Goal: Information Seeking & Learning: Learn about a topic

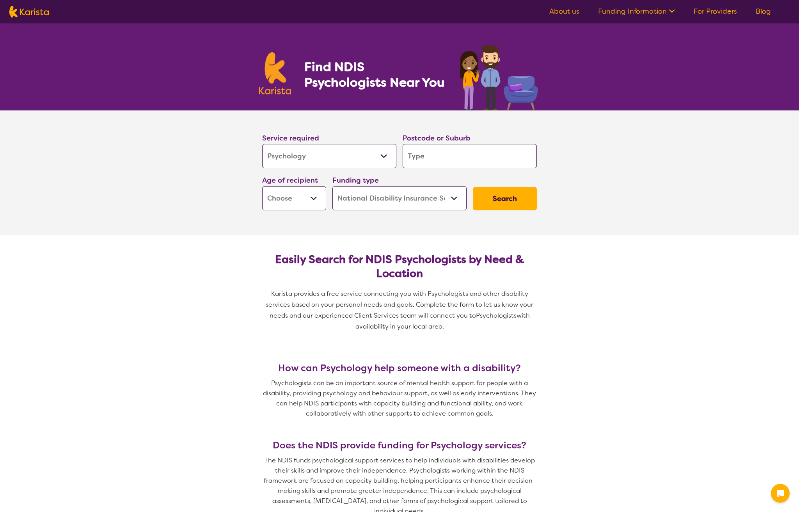
select select "Psychology"
select select "NDIS"
select select "Psychology"
select select "NDIS"
click at [413, 160] on input "search" at bounding box center [469, 156] width 134 height 24
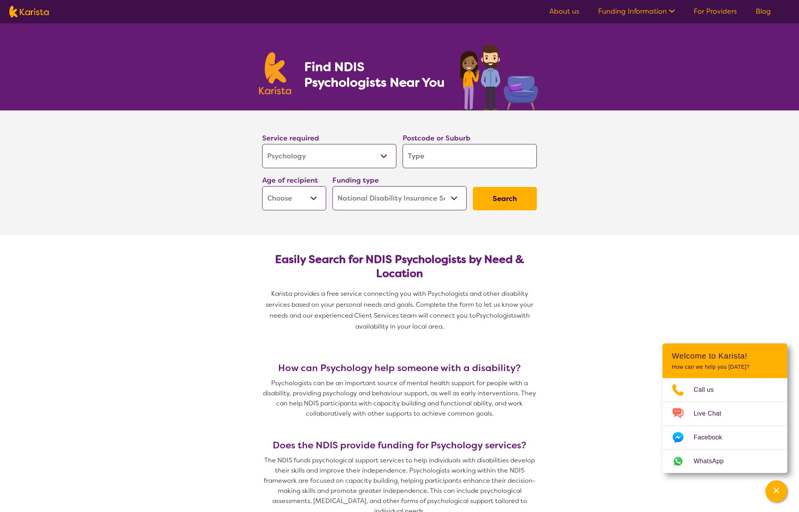
click at [420, 158] on input "search" at bounding box center [469, 156] width 134 height 24
type input "2"
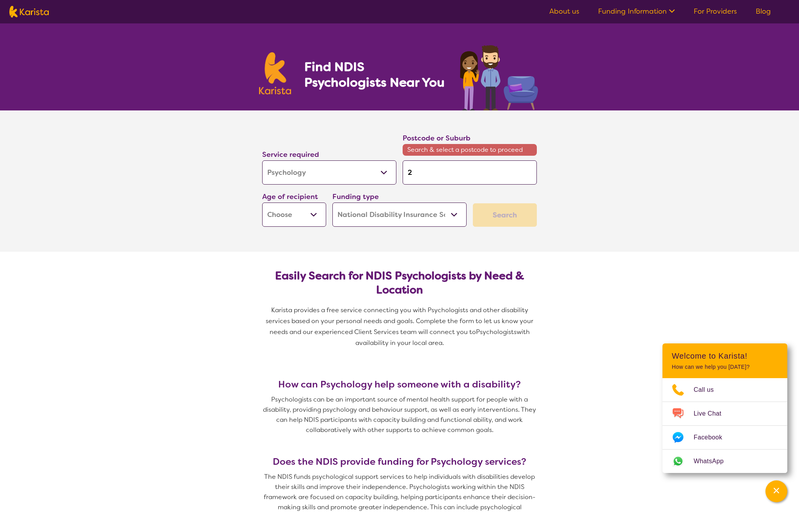
type input "25"
type input "257"
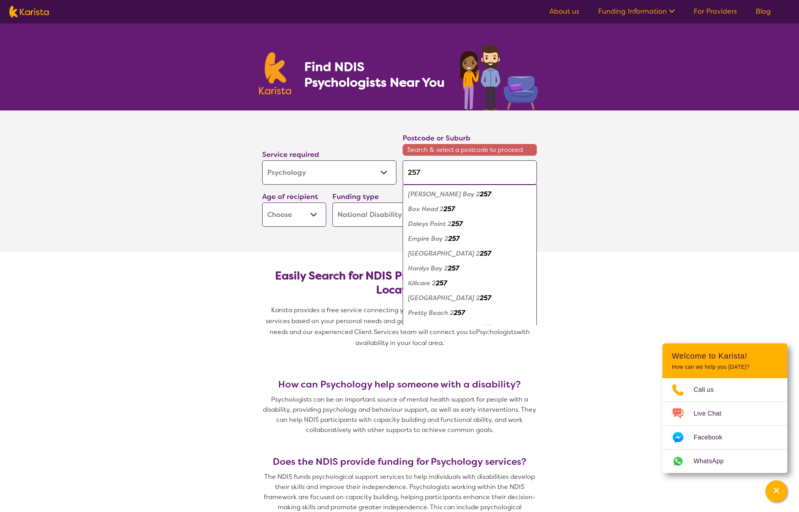
type input "2575"
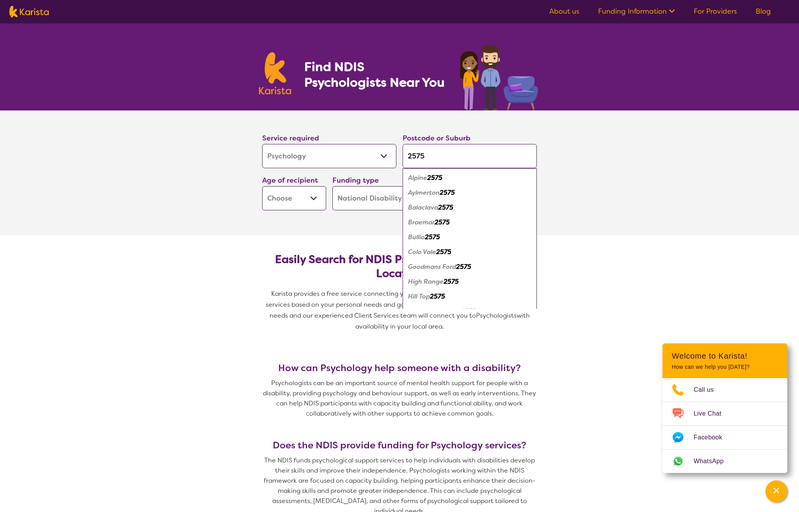
click at [406, 156] on input "2575" at bounding box center [469, 156] width 134 height 24
type input "w2575"
type input "we2575"
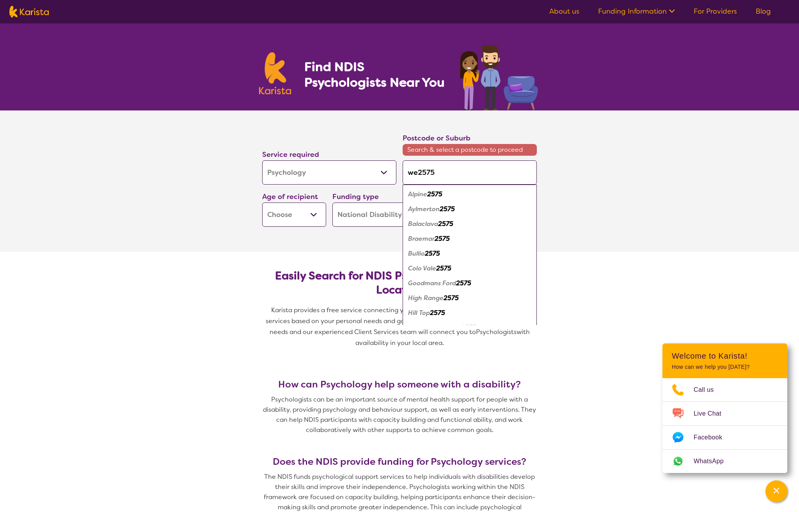
type input "wel2575"
type input "welb2575"
type input "welby2575"
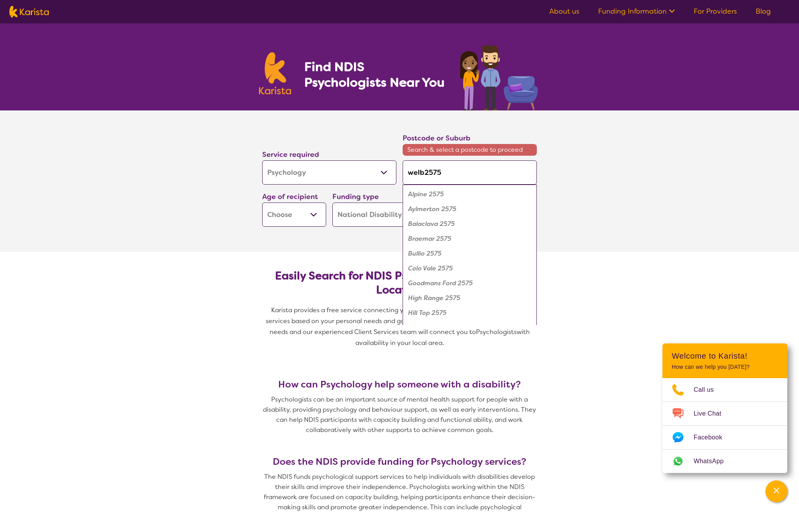
type input "welby2575"
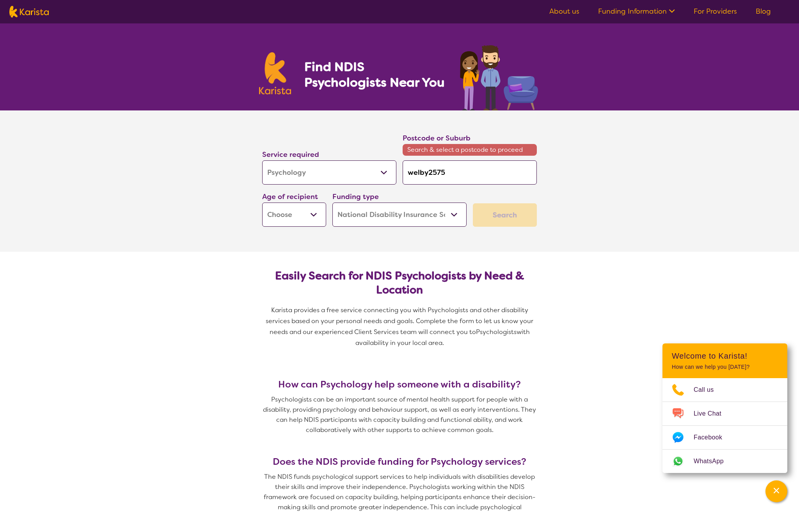
type input "welby 2575"
click at [467, 168] on input "welby 2575" at bounding box center [469, 172] width 134 height 24
click at [424, 174] on input "welby 2575" at bounding box center [469, 172] width 134 height 24
click at [420, 174] on input "welby 2575" at bounding box center [469, 172] width 134 height 24
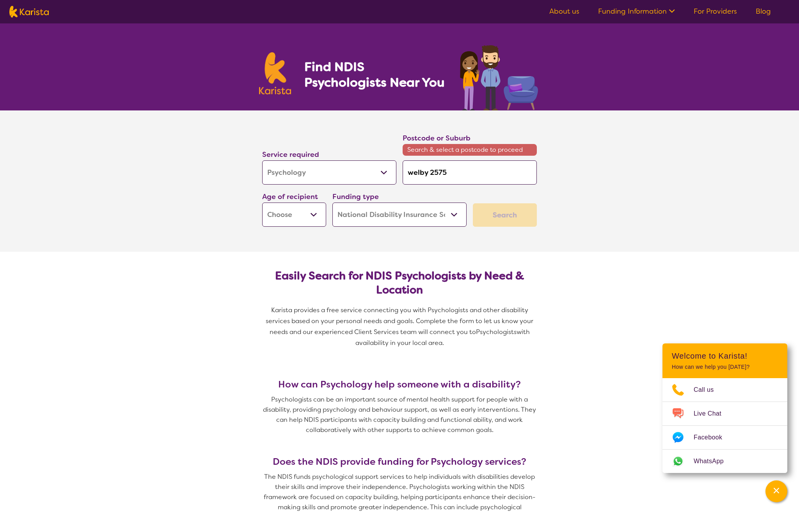
click at [499, 174] on input "welby 2575" at bounding box center [469, 172] width 134 height 24
drag, startPoint x: 431, startPoint y: 171, endPoint x: 383, endPoint y: 172, distance: 48.0
click at [383, 172] on div "Service required Allied Health Assistant Assessment ([MEDICAL_DATA] or [MEDICAL…" at bounding box center [399, 179] width 281 height 101
type input "2575"
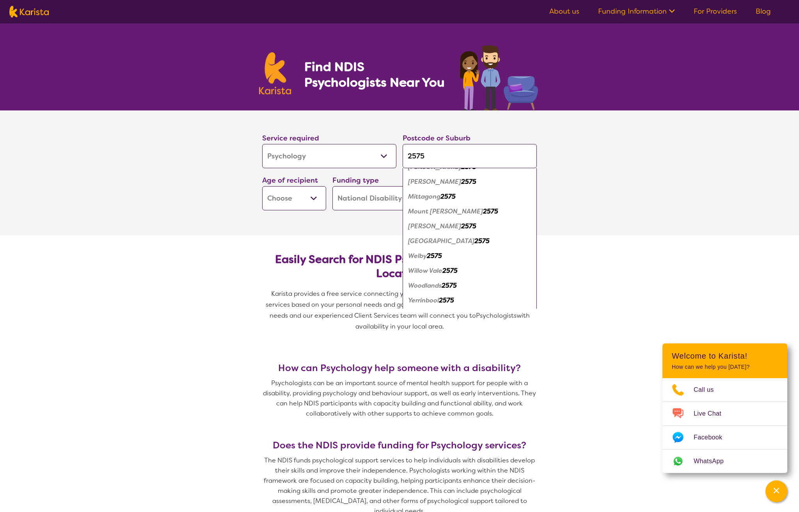
scroll to position [145, 0]
type input "2575"
click at [425, 251] on em "Welby" at bounding box center [417, 254] width 19 height 8
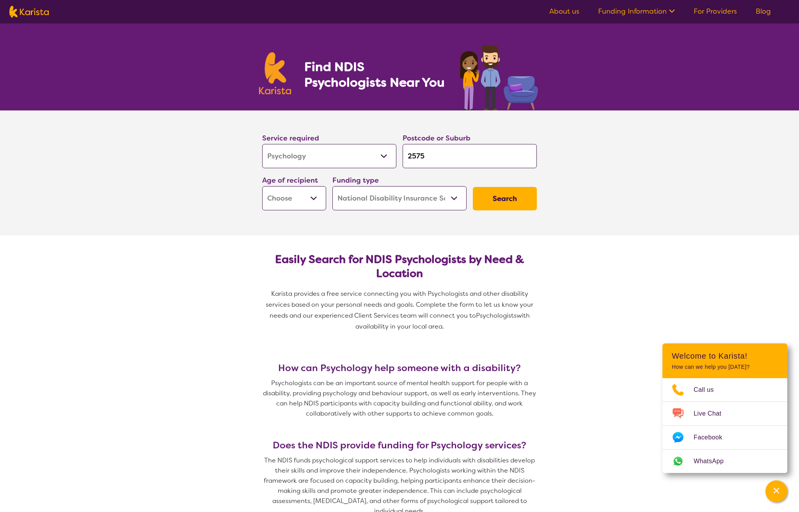
scroll to position [0, 0]
click at [510, 203] on button "Search" at bounding box center [505, 198] width 64 height 23
click at [284, 198] on select "Early Childhood - 0 to 9 Child - 10 to 11 Adolescent - 12 to 17 Adult - 18 to 6…" at bounding box center [294, 198] width 64 height 24
select select "AS"
click at [262, 186] on select "Early Childhood - 0 to 9 Child - 10 to 11 Adolescent - 12 to 17 Adult - 18 to 6…" at bounding box center [294, 198] width 64 height 24
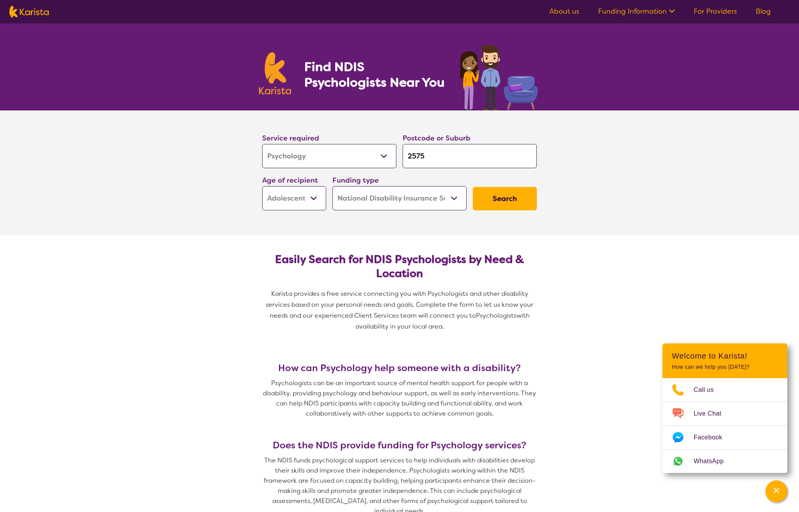
select select "AS"
click at [437, 200] on select "Home Care Package (HCP) National Disability Insurance Scheme (NDIS) I don't know" at bounding box center [399, 198] width 134 height 24
select select "i-don-t-know"
click at [332, 186] on select "Home Care Package (HCP) National Disability Insurance Scheme (NDIS) I don't know" at bounding box center [399, 198] width 134 height 24
select select "i-don-t-know"
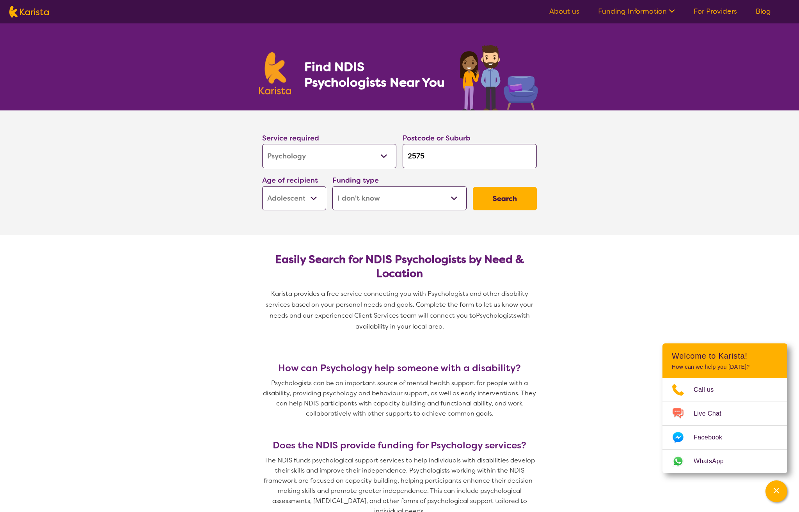
click at [492, 202] on button "Search" at bounding box center [505, 198] width 64 height 23
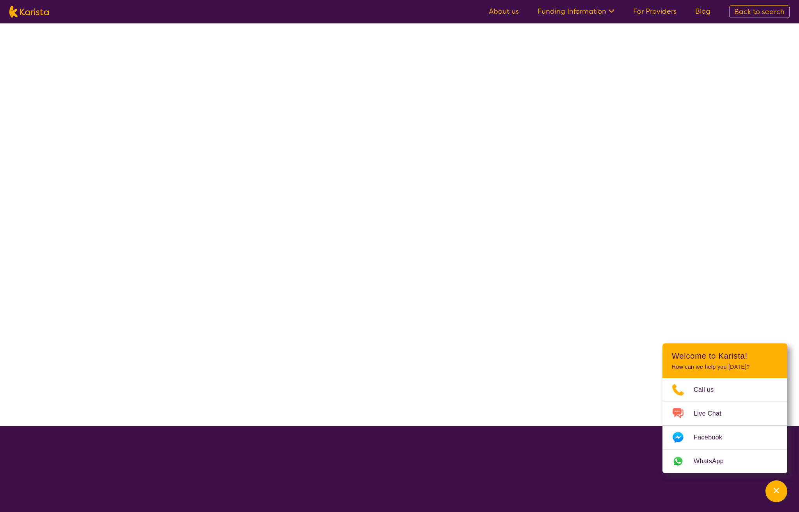
select select "Psychology"
select select "AS"
